Goal: Information Seeking & Learning: Learn about a topic

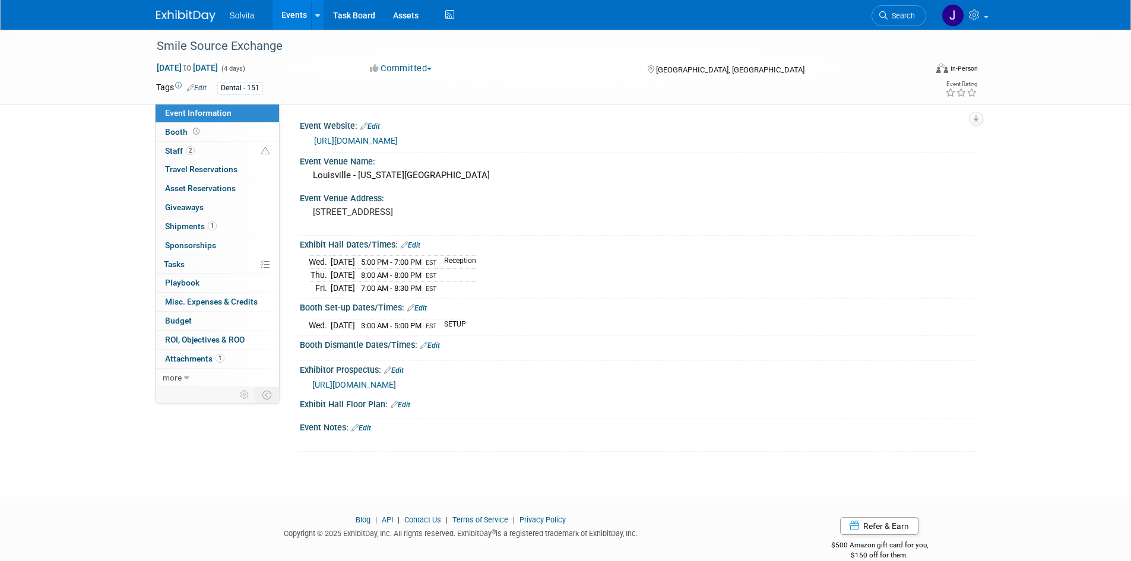
click at [182, 11] on img at bounding box center [185, 16] width 59 height 12
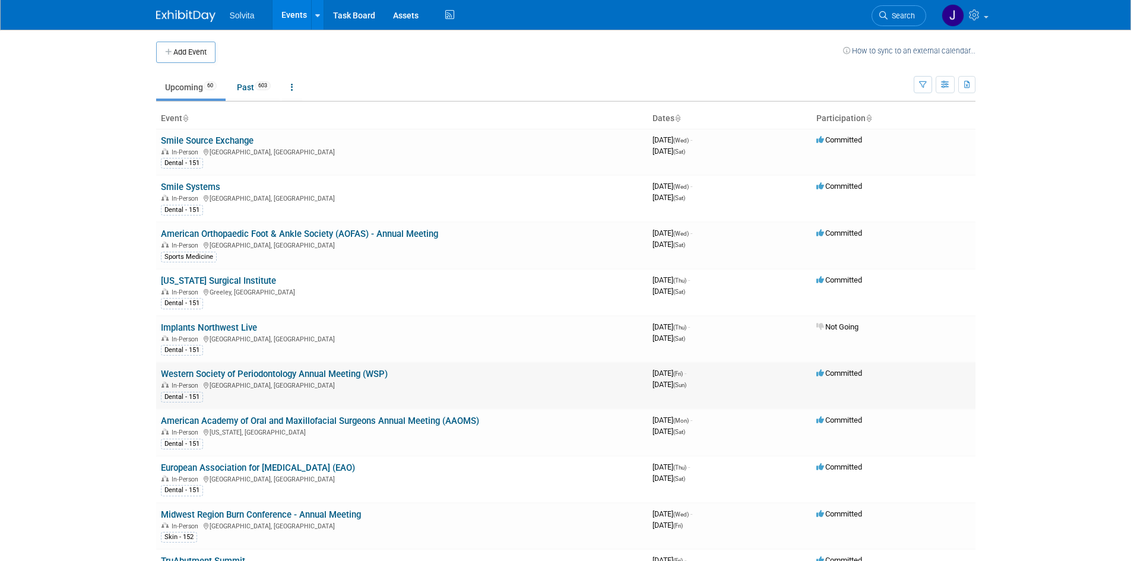
click at [254, 373] on link "Western Society of Periodontology Annual Meeting (WSP)" at bounding box center [274, 374] width 227 height 11
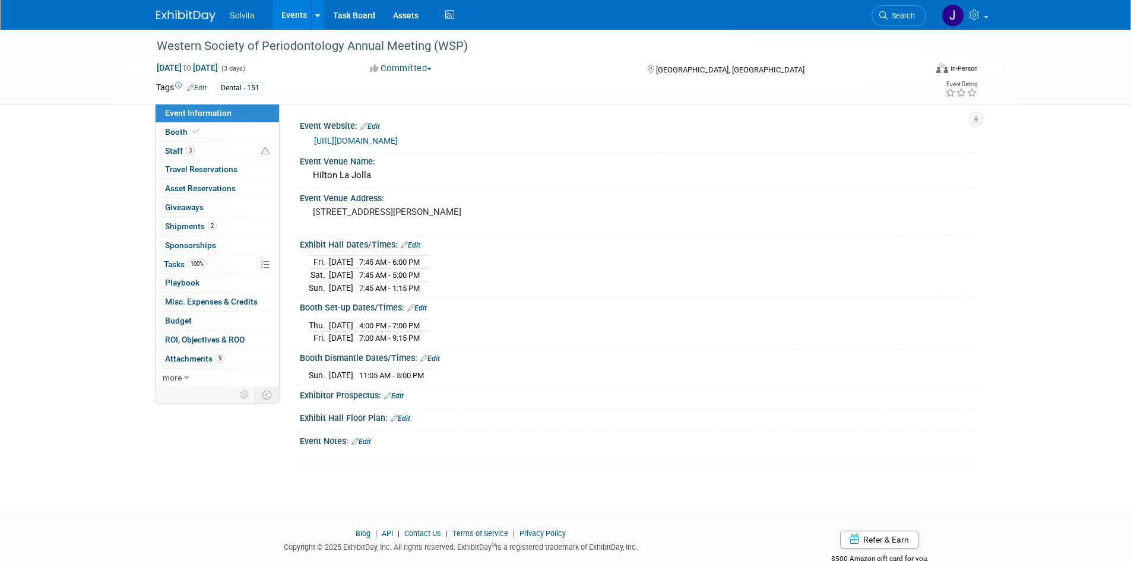
click at [359, 140] on link "https://wsperio.org/2025-wsp-asp/" at bounding box center [356, 140] width 84 height 9
click at [168, 25] on div "Solvita Events Add Event Bulk Upload Events Shareable Event Boards Recently Vie…" at bounding box center [565, 15] width 819 height 30
click at [168, 13] on img at bounding box center [185, 16] width 59 height 12
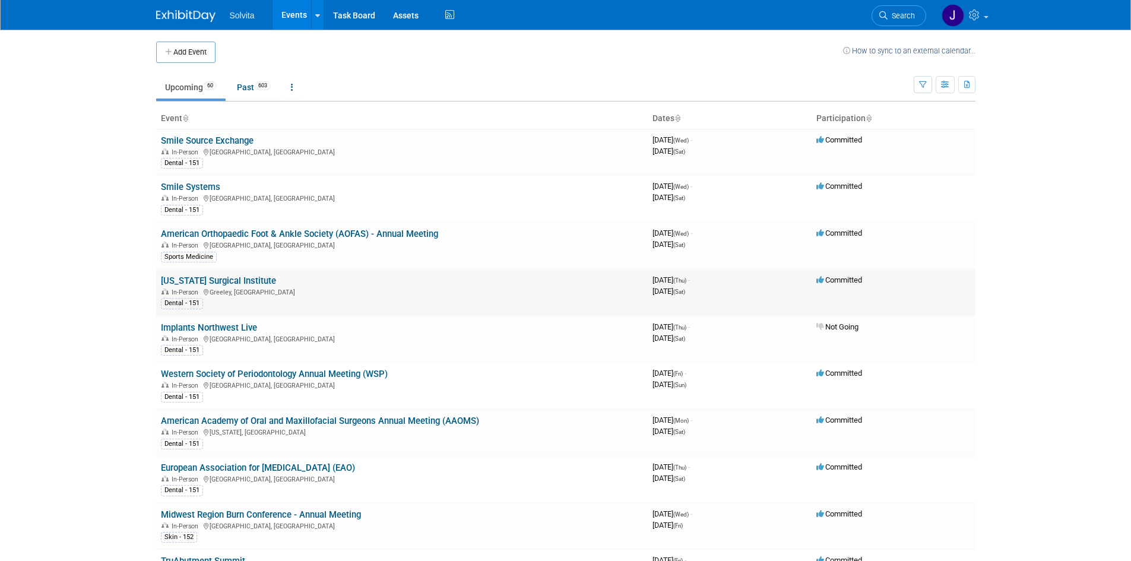
click at [229, 277] on link "Colorado Surgical Institute" at bounding box center [218, 280] width 115 height 11
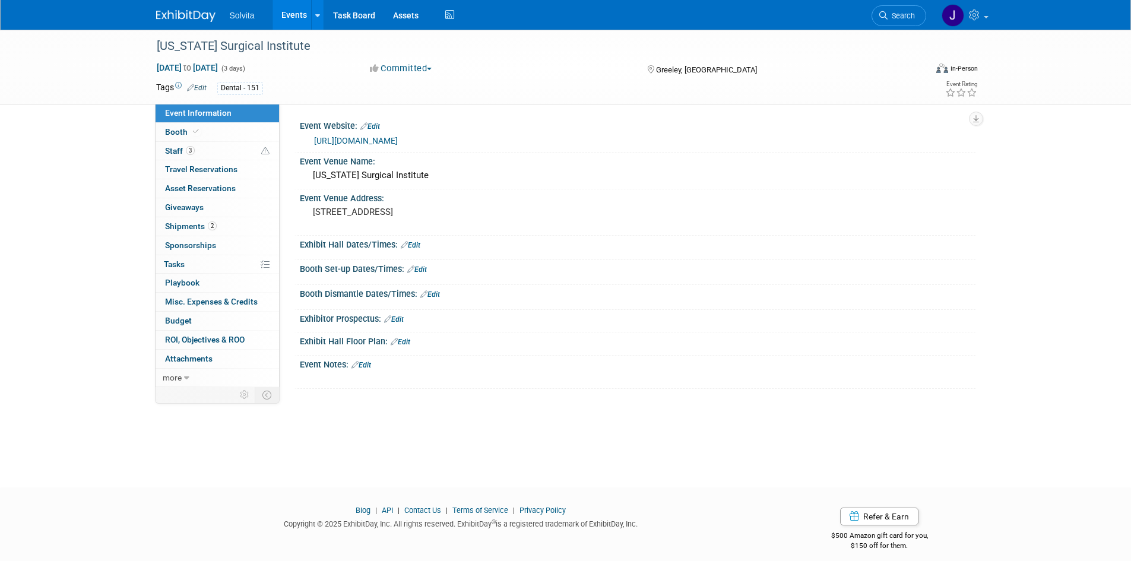
click at [377, 137] on link "https://www.coloradosurgicalinstitute.com/courses" at bounding box center [356, 140] width 84 height 9
click at [172, 18] on img at bounding box center [185, 16] width 59 height 12
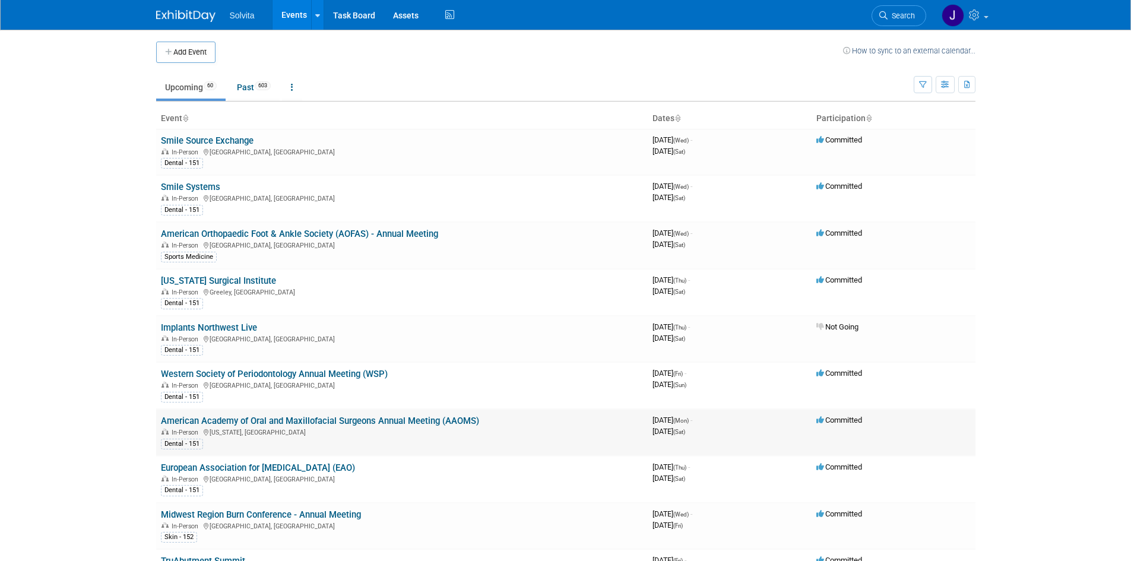
click at [261, 418] on link "American Academy of Oral and Maxillofacial Surgeons Annual Meeting (AAOMS)" at bounding box center [320, 421] width 318 height 11
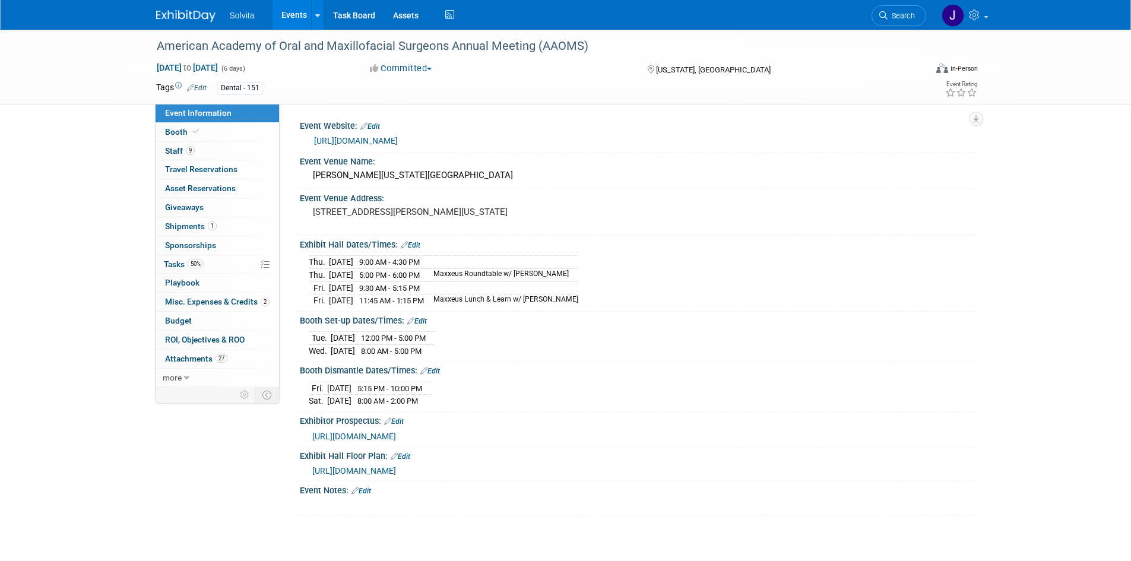
click at [398, 139] on link "[URL][DOMAIN_NAME]" at bounding box center [356, 140] width 84 height 9
